Goal: Task Accomplishment & Management: Manage account settings

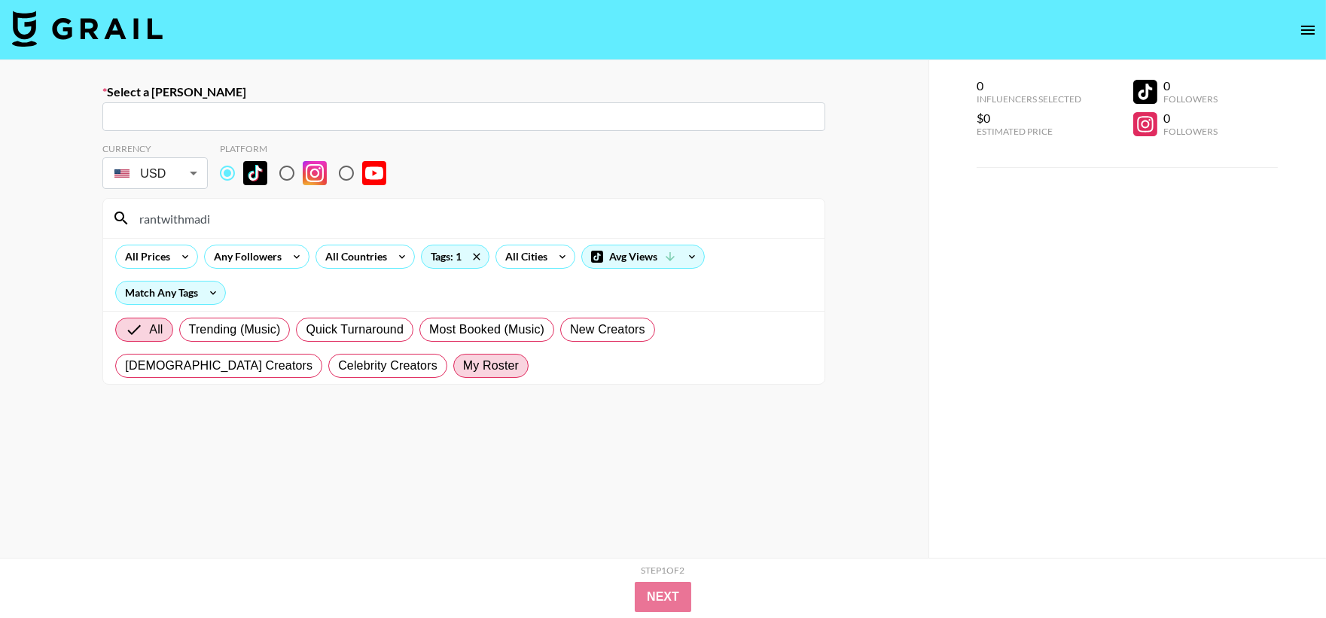
click at [463, 365] on span "My Roster" at bounding box center [491, 366] width 56 height 18
click at [463, 366] on input "My Roster" at bounding box center [463, 366] width 0 height 0
radio input "true"
click at [487, 365] on span "My Roster" at bounding box center [515, 366] width 56 height 18
click at [463, 365] on input "My Roster" at bounding box center [475, 366] width 24 height 18
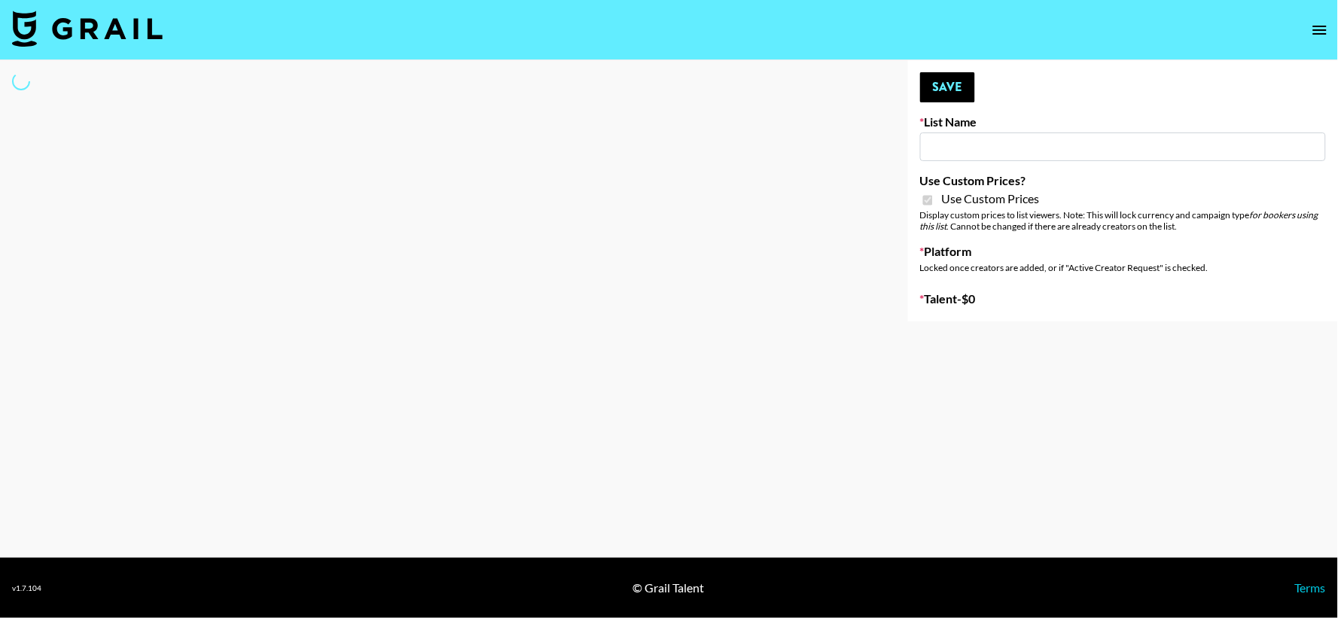
type input "Amaxy Beauty"
checkbox input "true"
select select "Brand"
